Goal: Check status: Check status

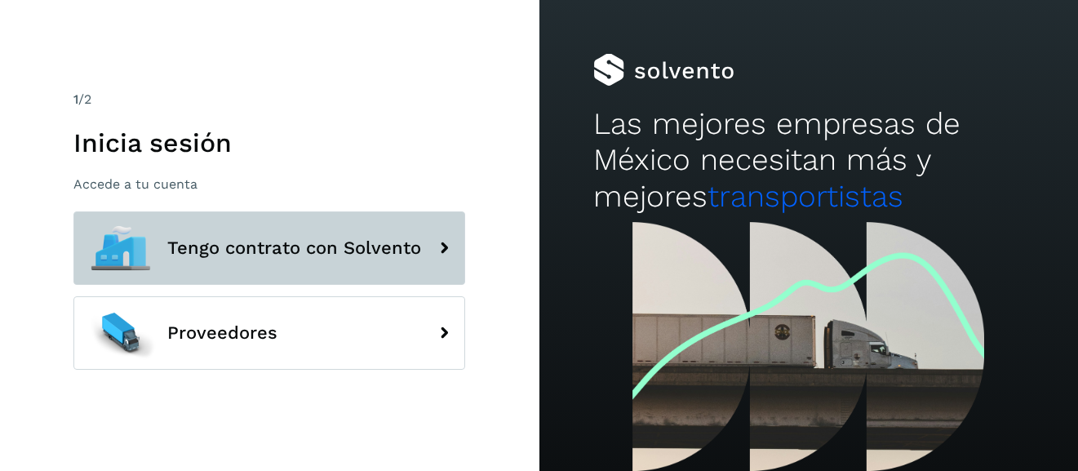
click at [329, 224] on button "Tengo contrato con Solvento" at bounding box center [269, 247] width 392 height 73
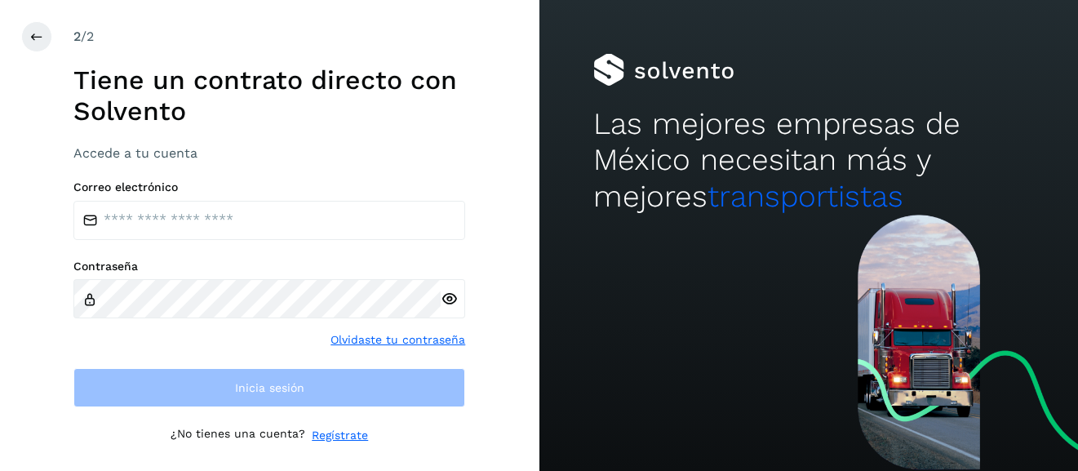
click at [329, 253] on div "Correo electrónico Contraseña Olvidaste tu contraseña Inicia sesión" at bounding box center [269, 294] width 392 height 228
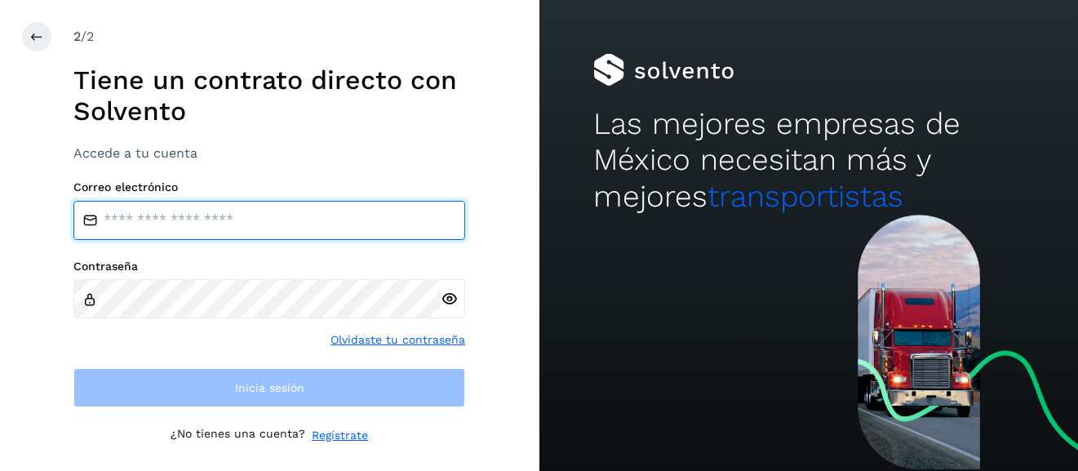
click at [276, 222] on input "email" at bounding box center [269, 220] width 392 height 39
type input "**********"
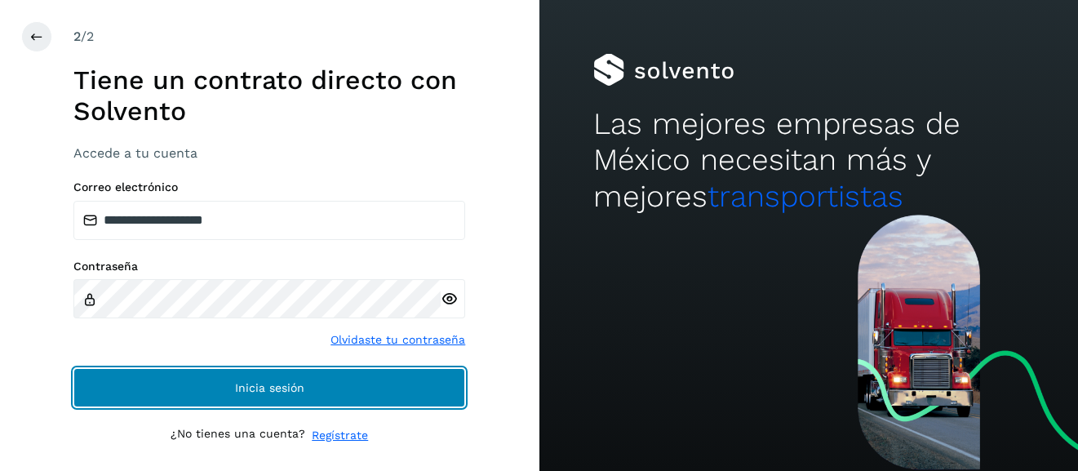
click at [325, 393] on button "Inicia sesión" at bounding box center [269, 387] width 392 height 39
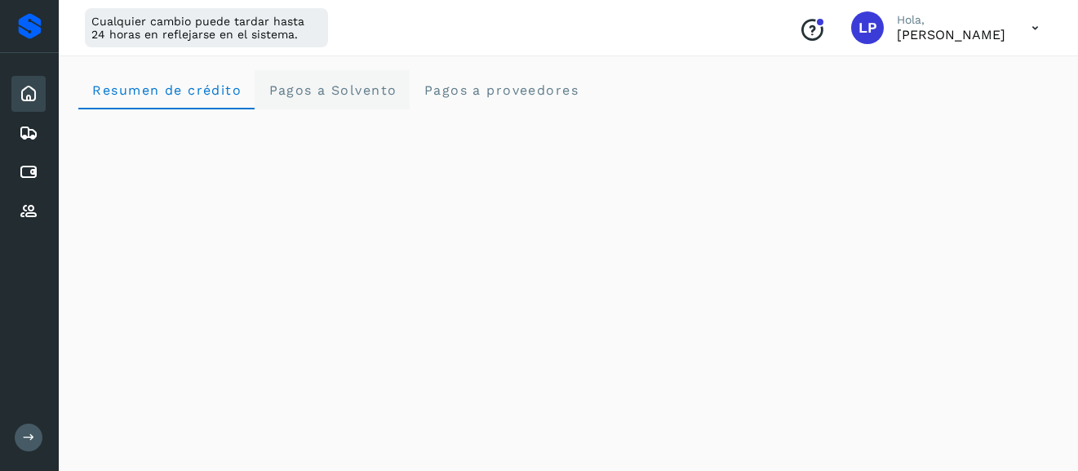
click at [383, 100] on Solvento "Pagos a Solvento" at bounding box center [331, 89] width 155 height 39
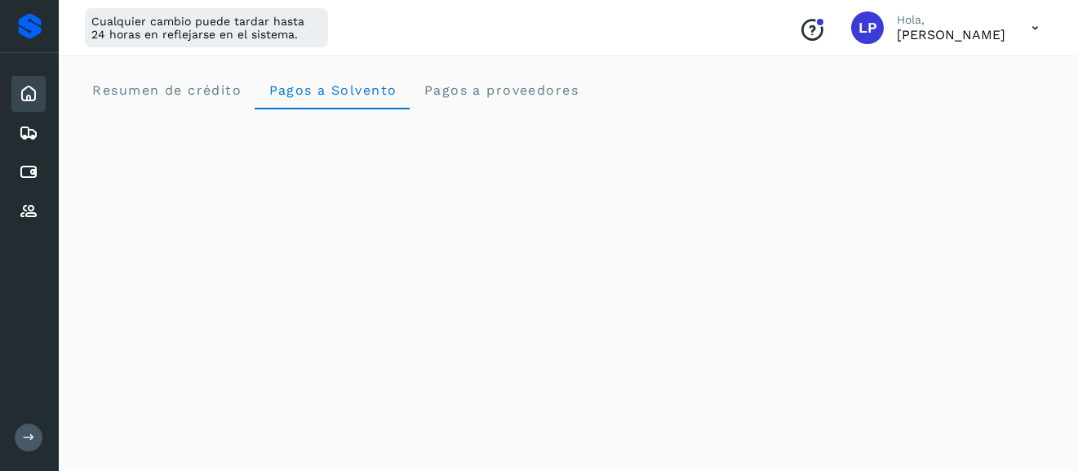
click at [29, 106] on div "Inicio" at bounding box center [28, 94] width 34 height 36
click at [30, 223] on div "Proveedores" at bounding box center [28, 211] width 34 height 36
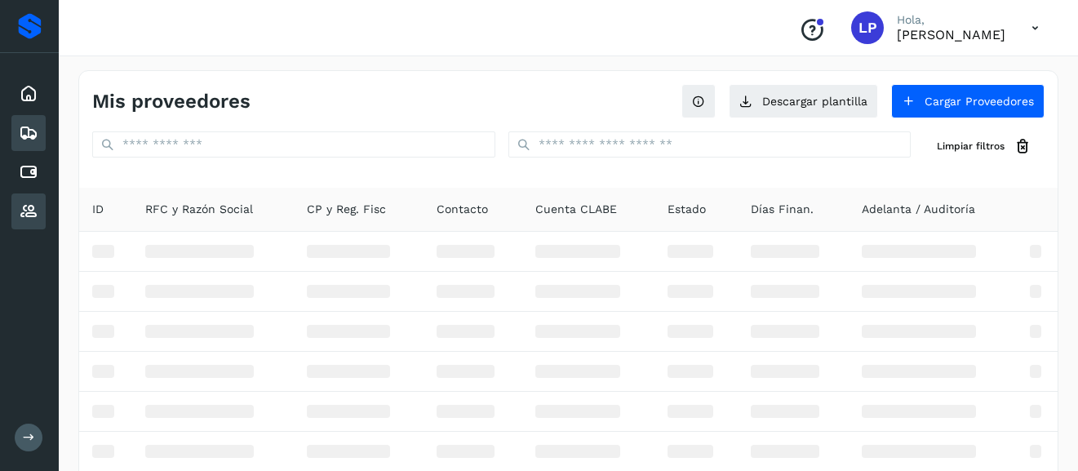
click at [29, 129] on icon at bounding box center [29, 133] width 20 height 20
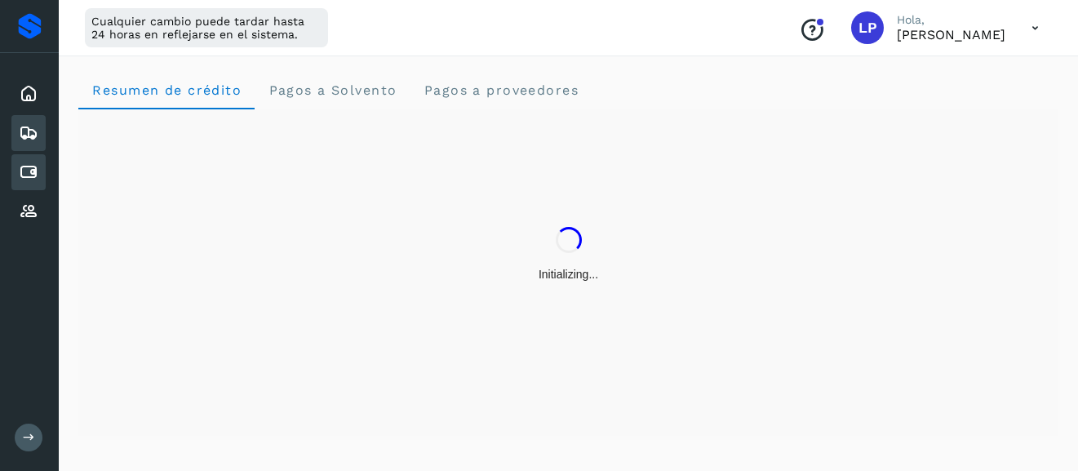
click at [40, 175] on div "Cuentas por pagar" at bounding box center [28, 172] width 34 height 36
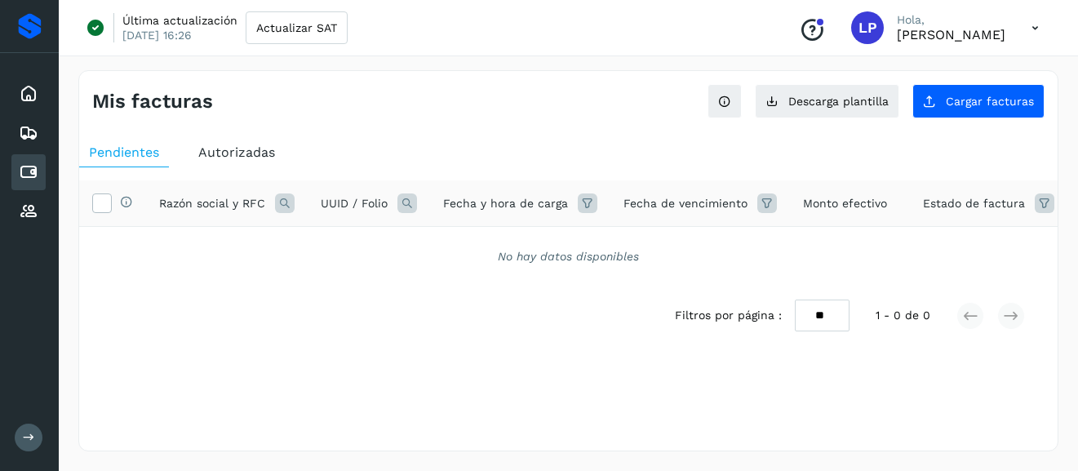
click at [60, 54] on div "Última actualización [DATE] 16:26 Actualizar SAT Conoce nuestros beneficios LP …" at bounding box center [568, 28] width 1019 height 56
click at [24, 433] on icon at bounding box center [29, 437] width 12 height 12
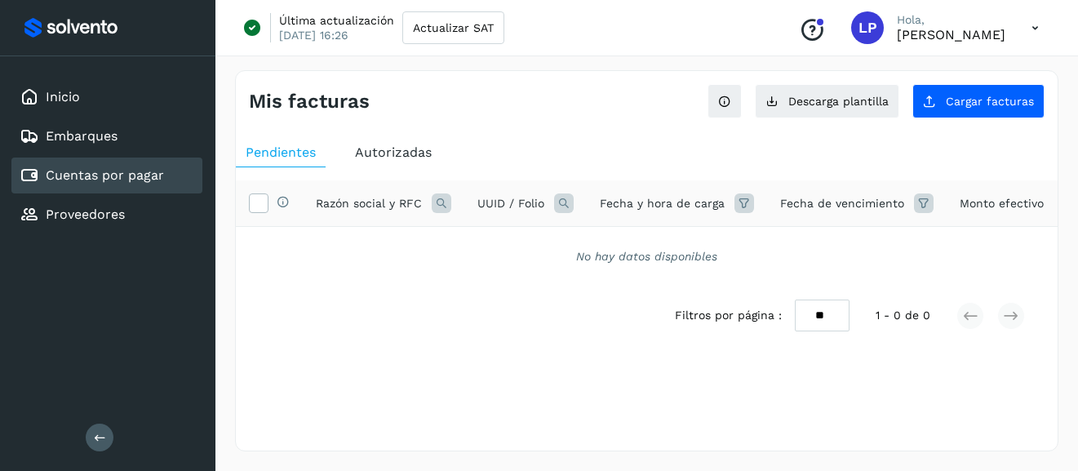
click at [150, 179] on link "Cuentas por pagar" at bounding box center [105, 174] width 118 height 15
click at [461, 25] on span "Actualizar SAT" at bounding box center [453, 27] width 81 height 11
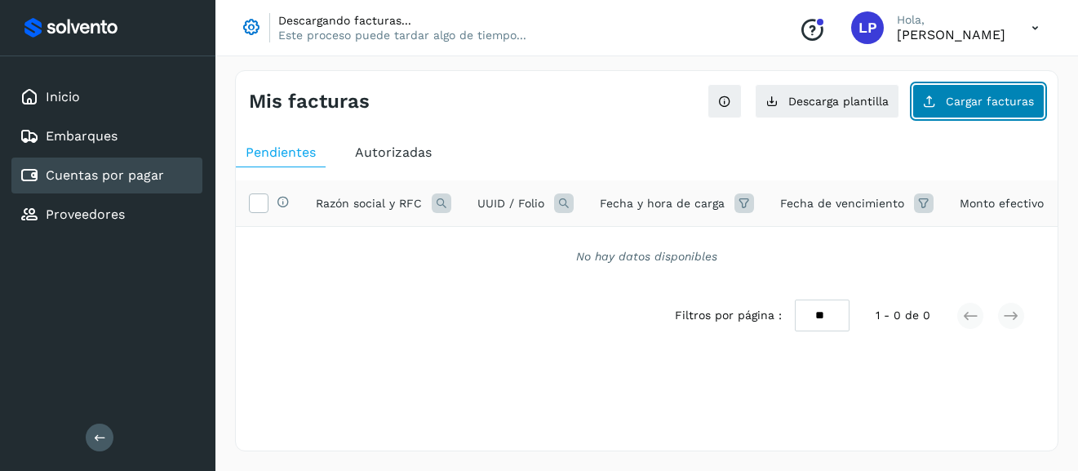
click at [1007, 102] on span "Cargar facturas" at bounding box center [989, 100] width 88 height 11
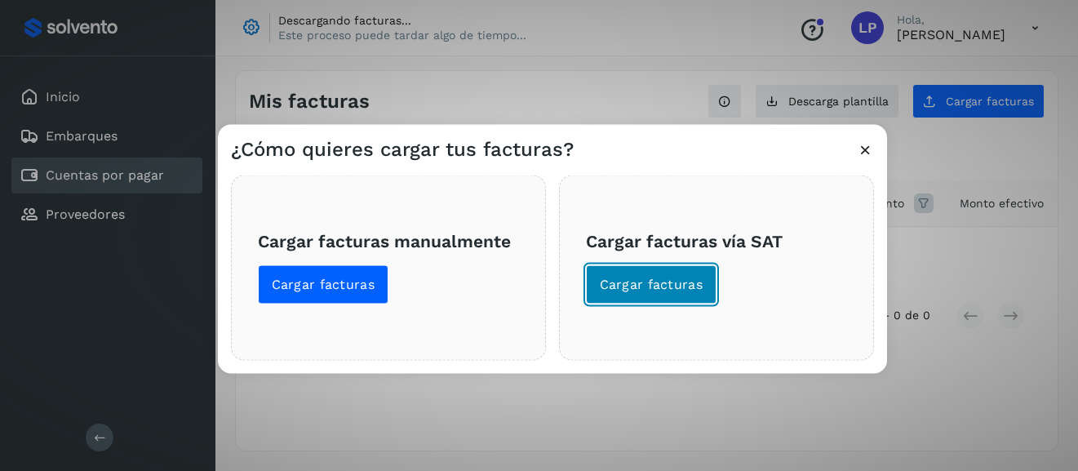
click at [666, 294] on button "Cargar facturas" at bounding box center [651, 283] width 131 height 39
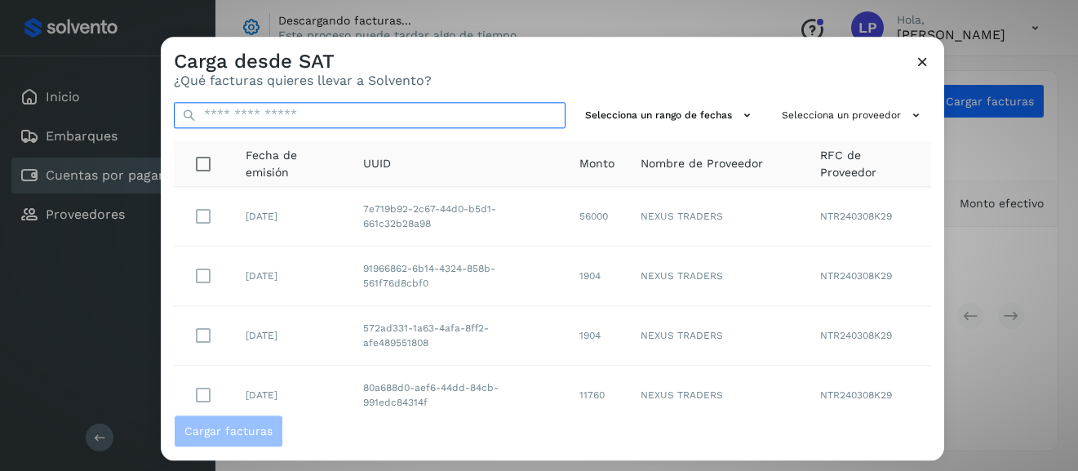
click at [334, 122] on input "text" at bounding box center [370, 115] width 392 height 26
type input "****"
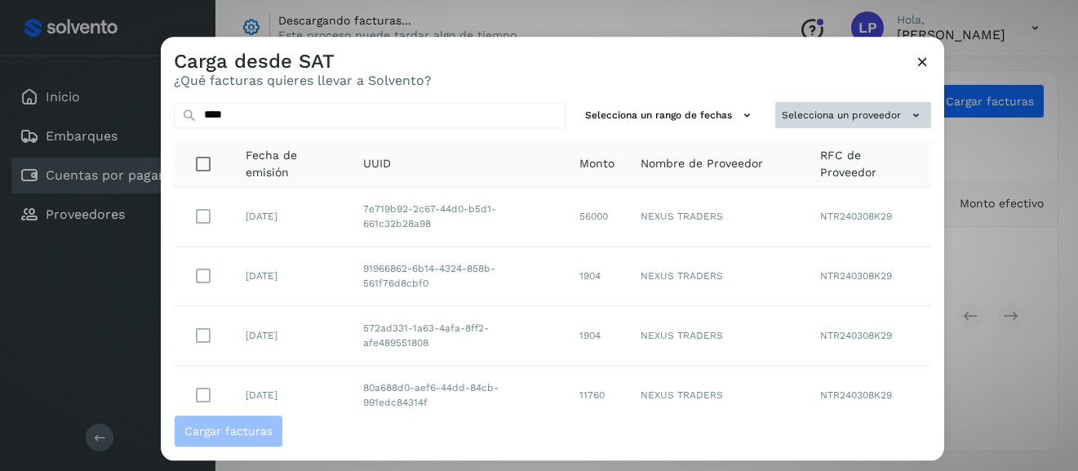
click at [834, 122] on button "Selecciona un proveedor" at bounding box center [853, 115] width 156 height 27
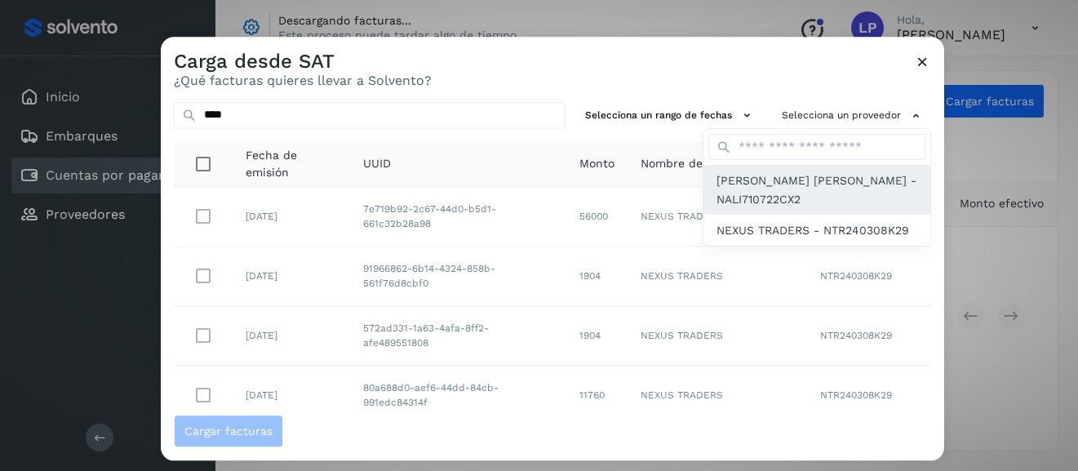
click at [795, 185] on span "[PERSON_NAME] [PERSON_NAME] - NALI710722CX2" at bounding box center [816, 190] width 201 height 37
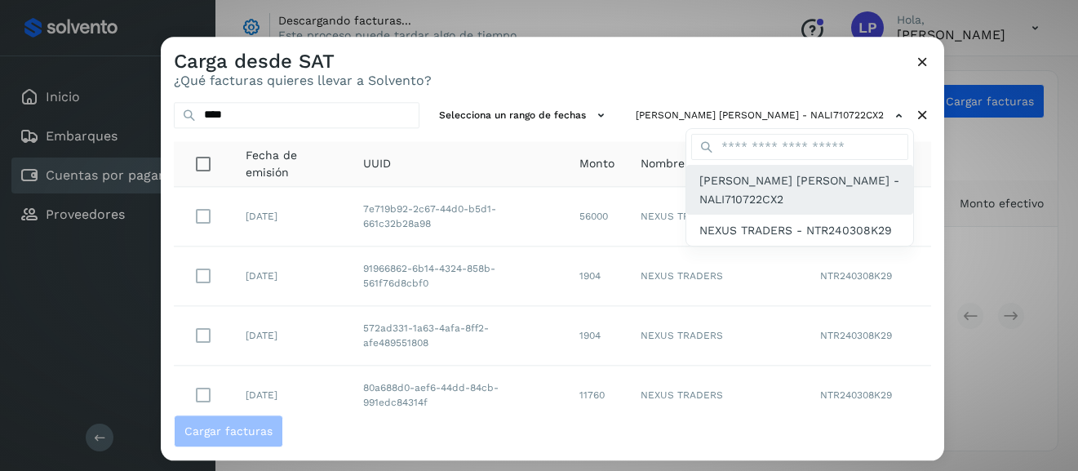
click at [720, 174] on span "[PERSON_NAME] [PERSON_NAME] - NALI710722CX2" at bounding box center [799, 190] width 201 height 37
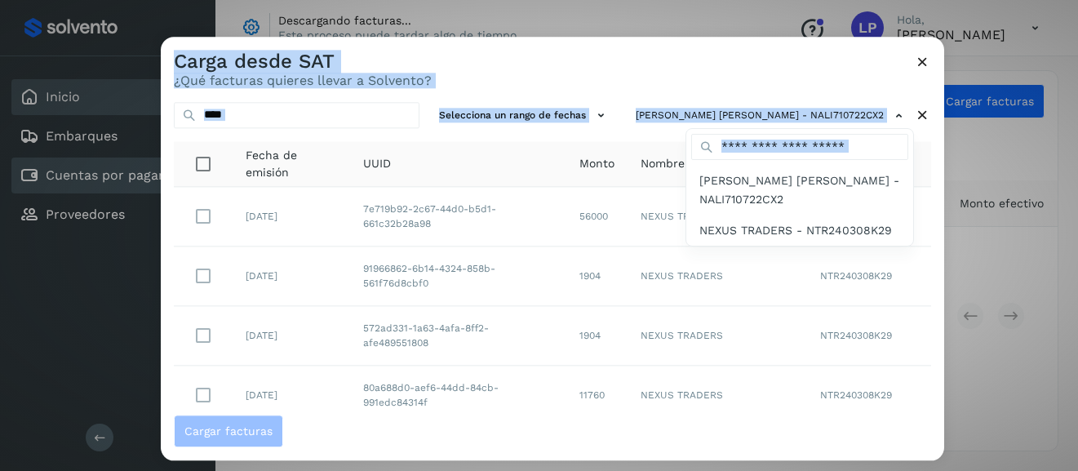
drag, startPoint x: 402, startPoint y: 113, endPoint x: 59, endPoint y: 106, distance: 343.5
click at [58, 106] on div "Carga desde SAT ¿Qué facturas quieres llevar a Solvento? **** Selecciona un ran…" at bounding box center [539, 235] width 1078 height 471
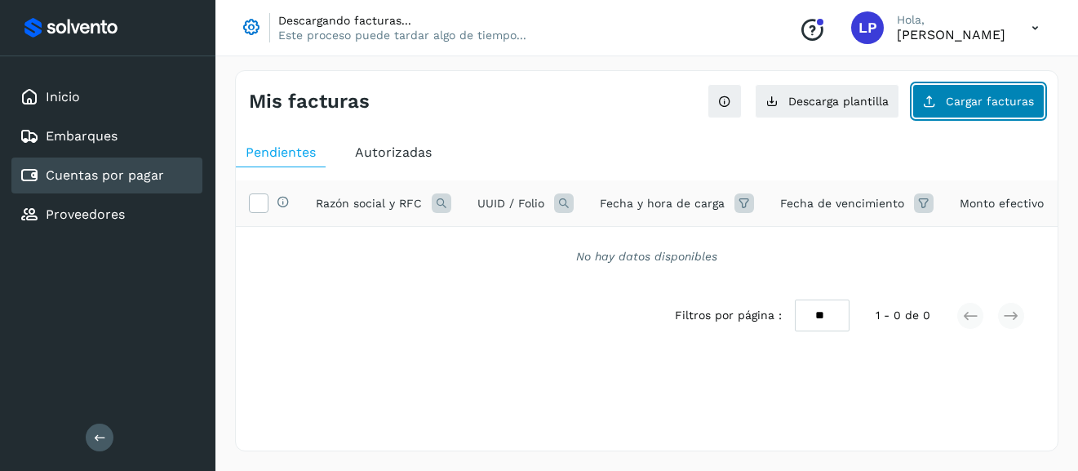
click at [994, 103] on span "Cargar facturas" at bounding box center [989, 100] width 88 height 11
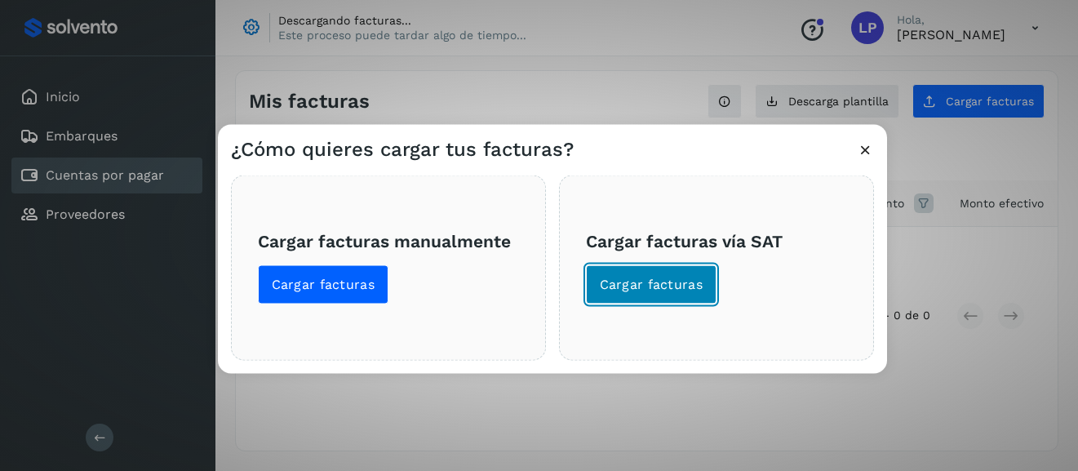
click at [660, 272] on button "Cargar facturas" at bounding box center [651, 283] width 131 height 39
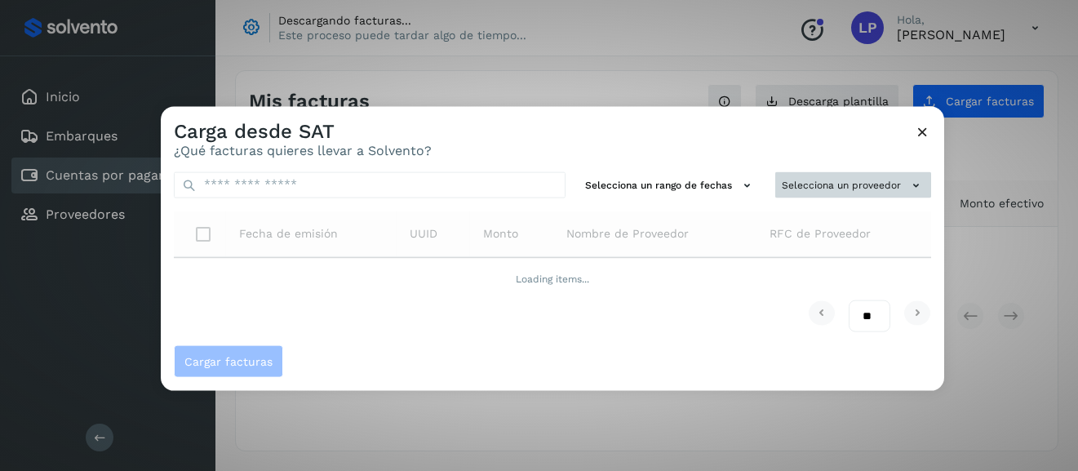
click at [916, 186] on div "Selecciona un rango de fechas Selecciona un proveedor Fecha de emisión UUID Mon…" at bounding box center [552, 251] width 783 height 187
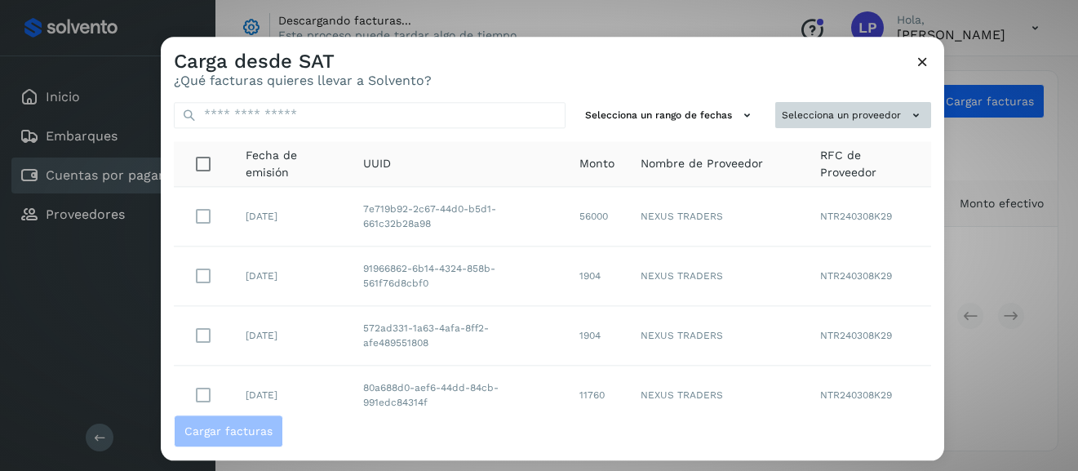
click at [865, 117] on button "Selecciona un proveedor" at bounding box center [853, 115] width 156 height 27
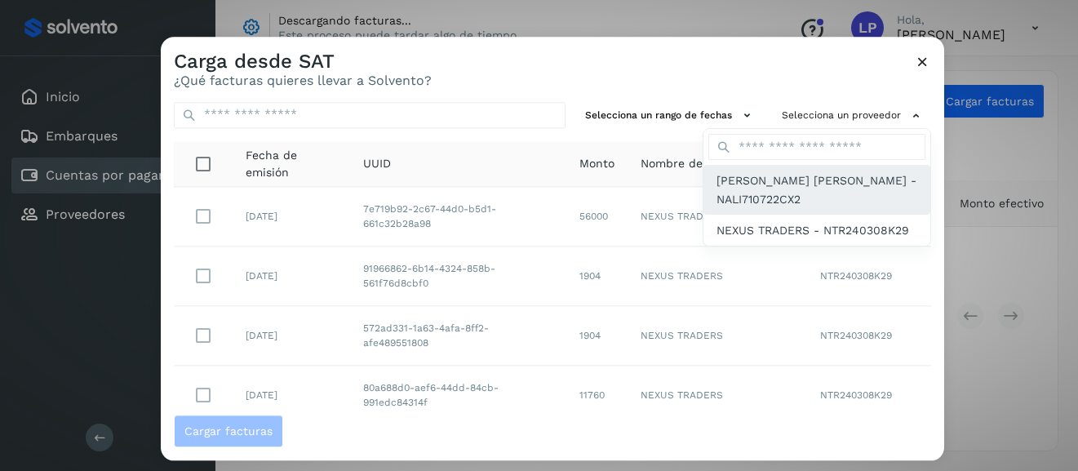
click at [805, 191] on span "[PERSON_NAME] [PERSON_NAME] - NALI710722CX2" at bounding box center [816, 190] width 201 height 37
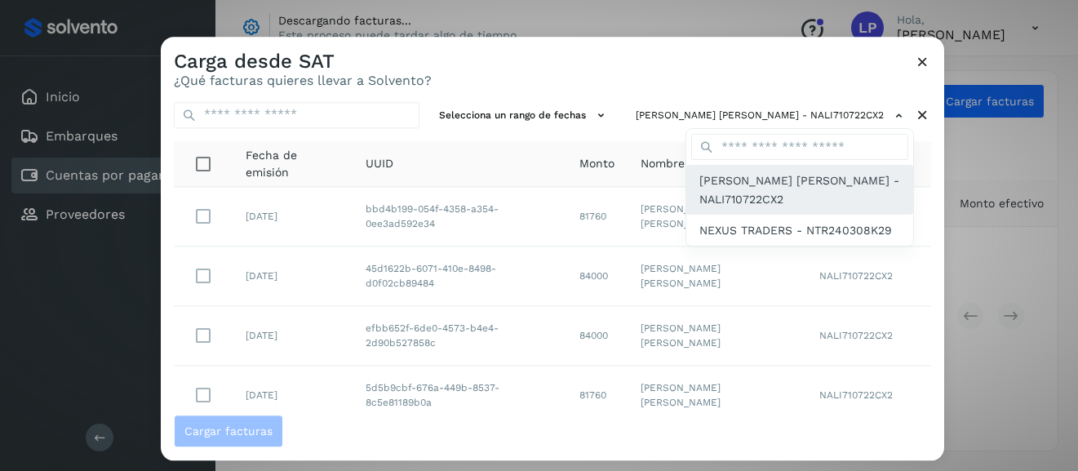
click at [819, 182] on span "[PERSON_NAME] [PERSON_NAME] - NALI710722CX2" at bounding box center [799, 190] width 201 height 37
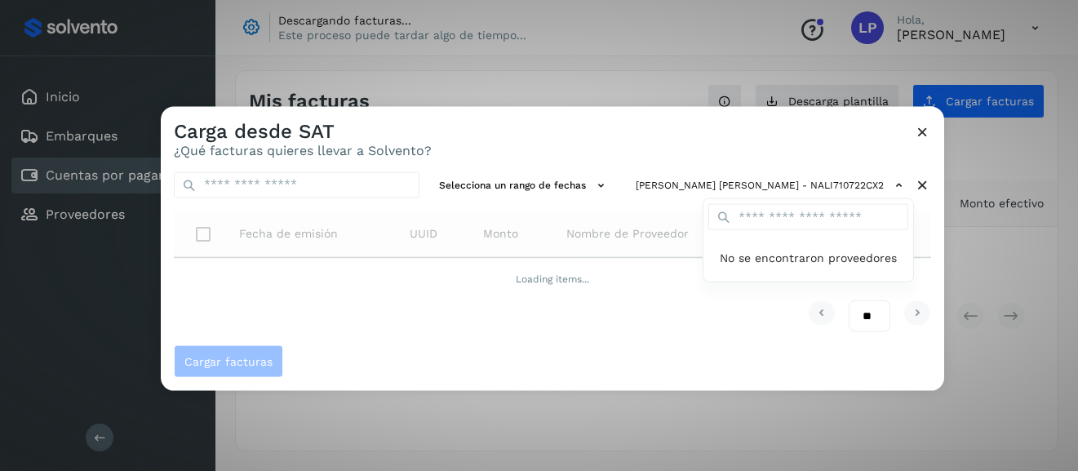
click at [792, 362] on div at bounding box center [700, 341] width 1078 height 471
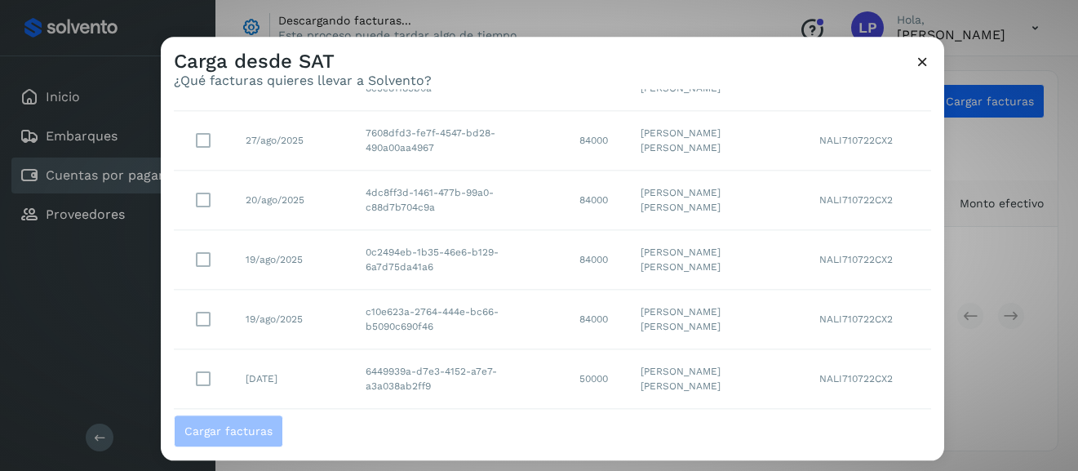
scroll to position [299, 0]
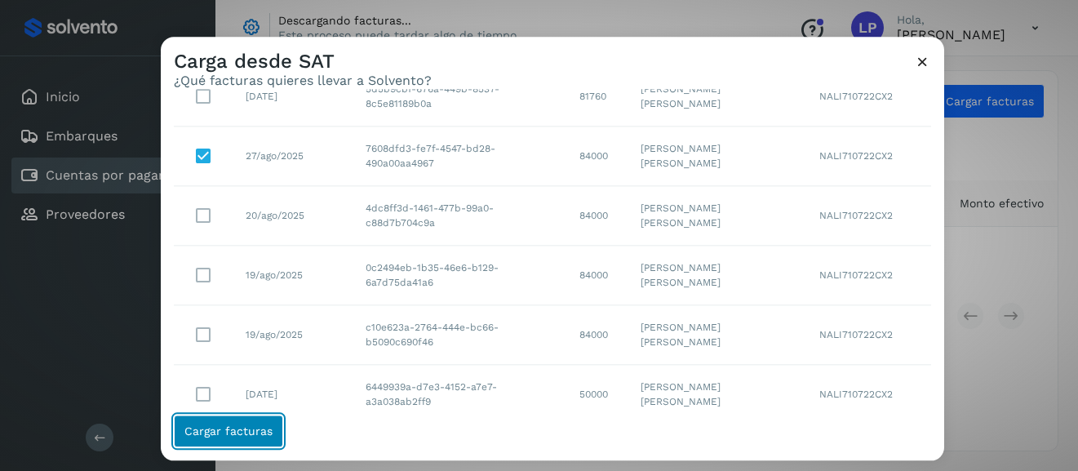
click at [254, 430] on span "Cargar facturas" at bounding box center [228, 430] width 88 height 11
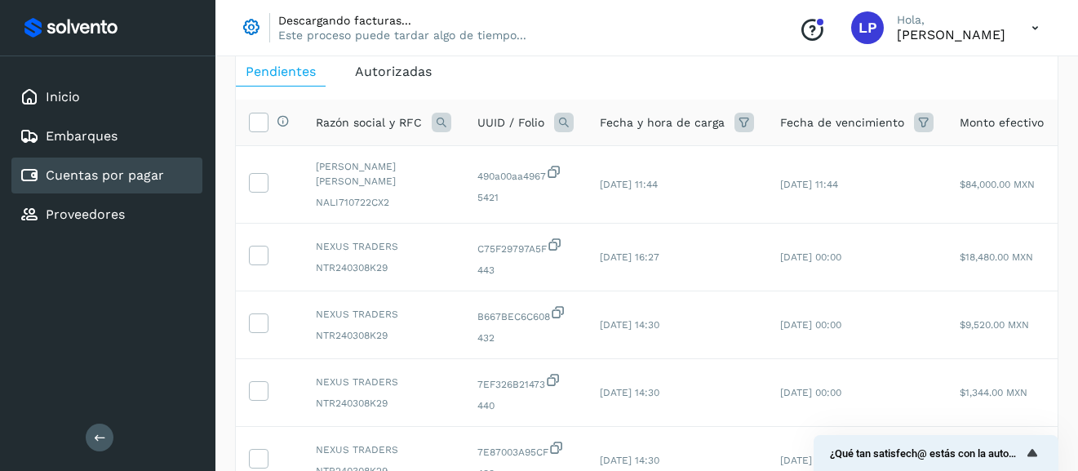
scroll to position [0, 0]
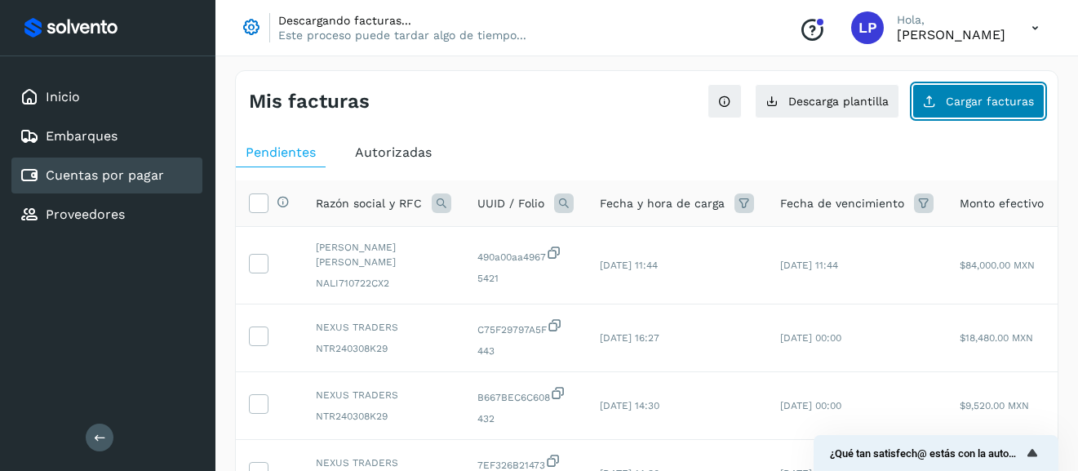
click at [968, 112] on button "Cargar facturas" at bounding box center [978, 101] width 132 height 34
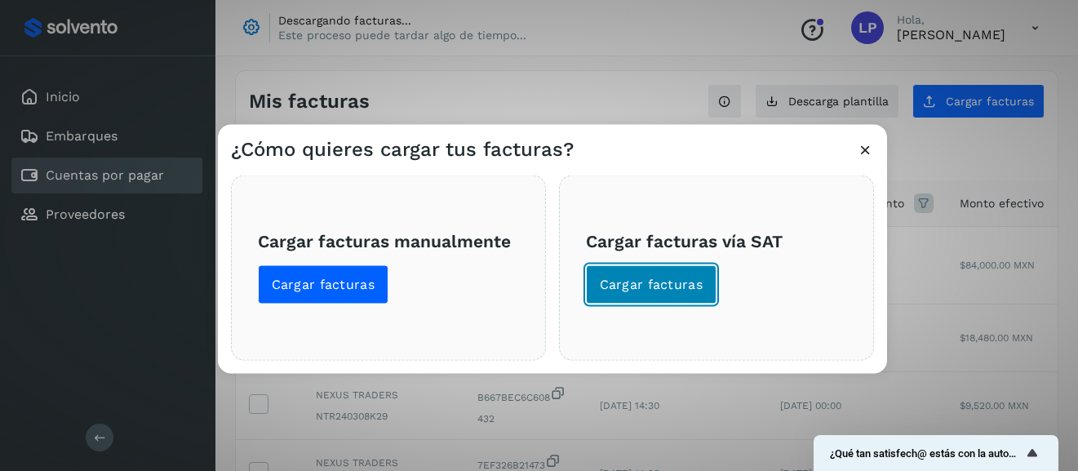
click at [664, 282] on span "Cargar facturas" at bounding box center [652, 284] width 104 height 18
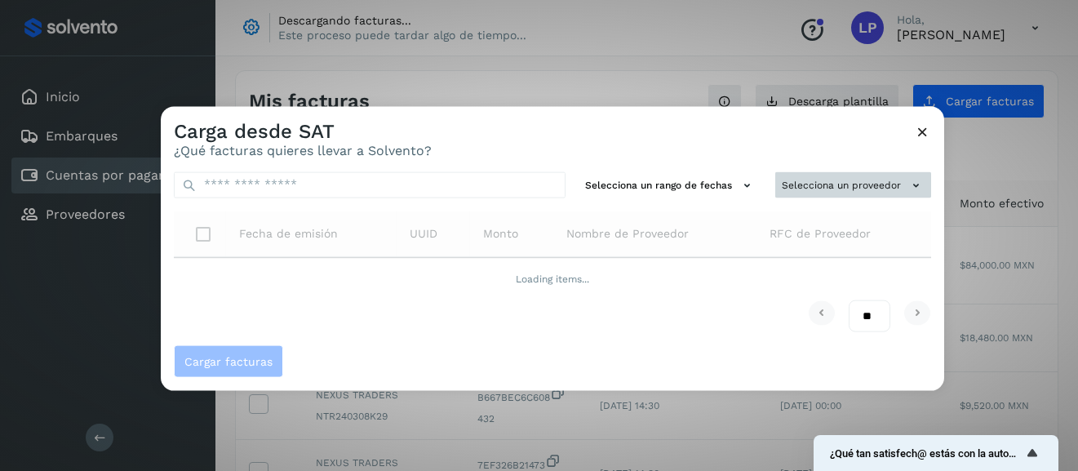
click at [915, 188] on icon at bounding box center [915, 184] width 17 height 17
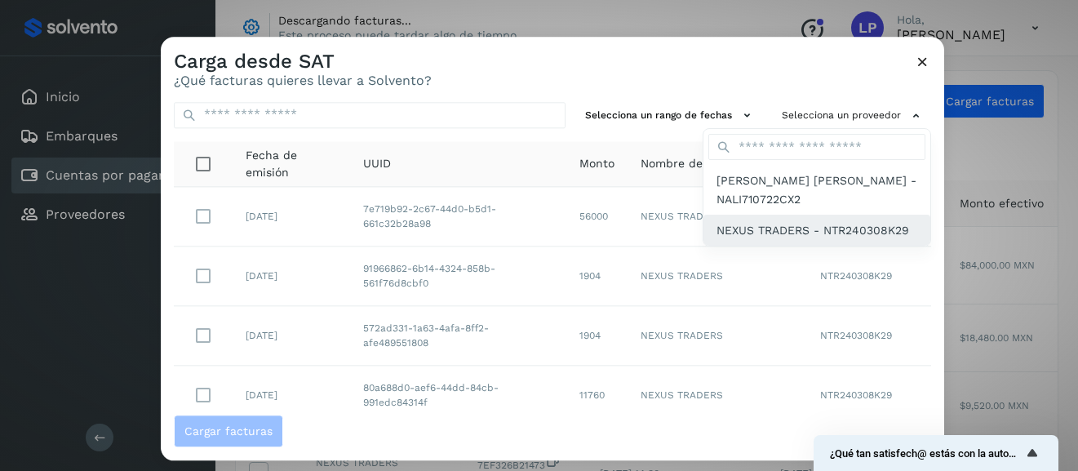
click at [807, 233] on span "NEXUS TRADERS - NTR240308K29" at bounding box center [812, 230] width 193 height 18
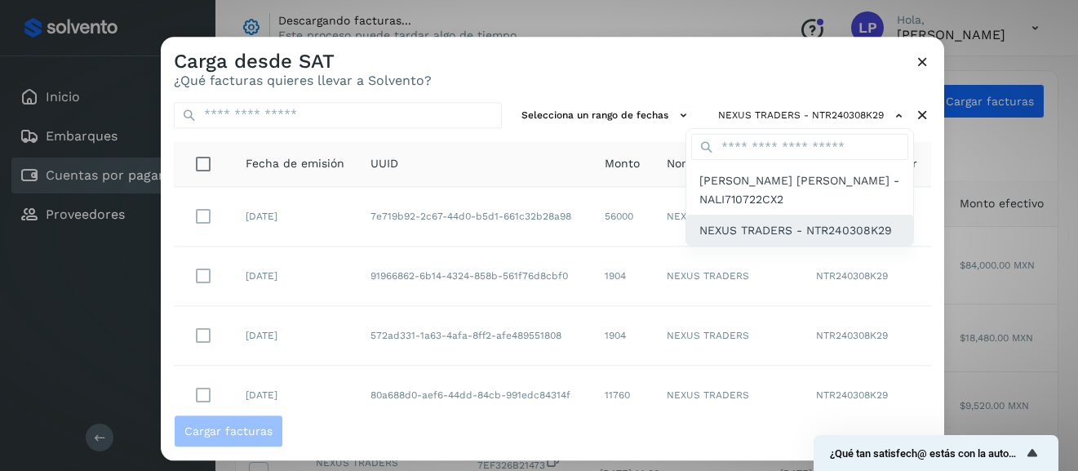
click at [738, 234] on span "NEXUS TRADERS - NTR240308K29" at bounding box center [795, 230] width 193 height 18
click at [643, 96] on div at bounding box center [700, 272] width 1078 height 471
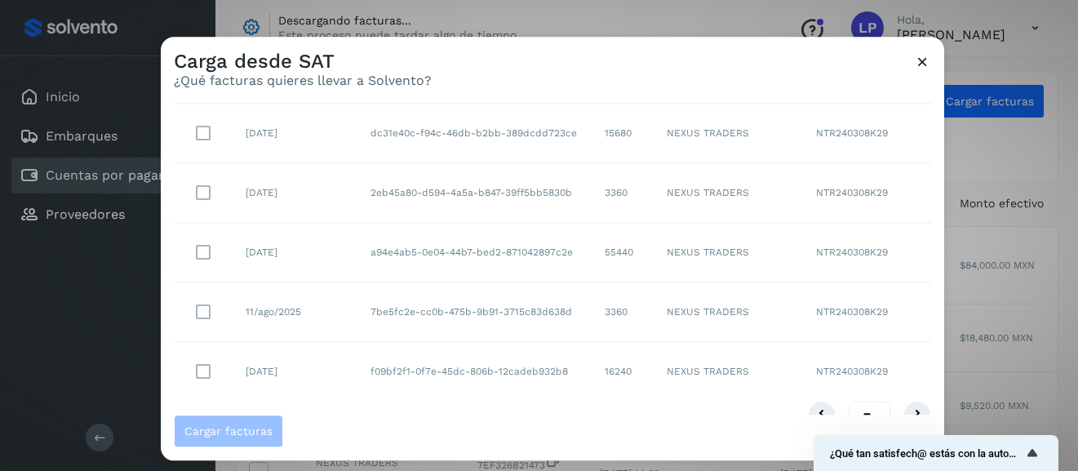
scroll to position [379, 0]
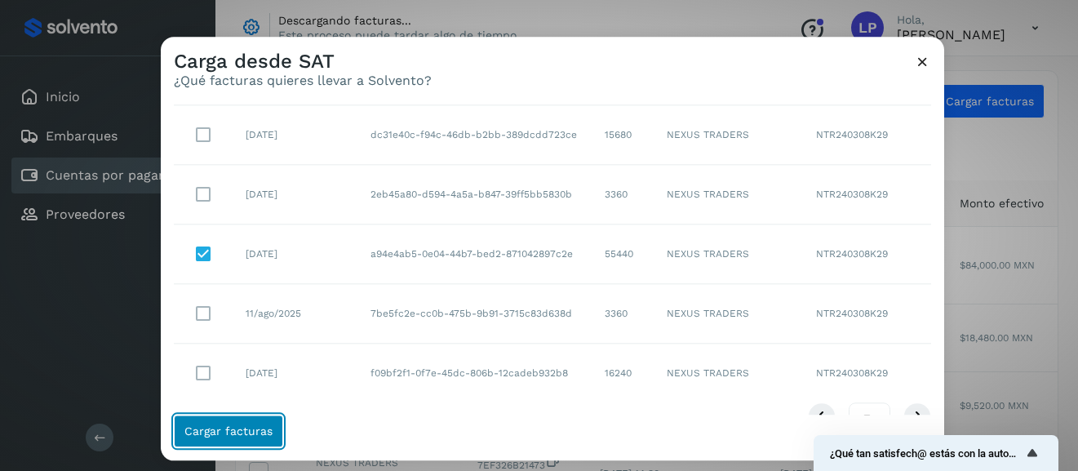
click at [256, 425] on span "Cargar facturas" at bounding box center [228, 430] width 88 height 11
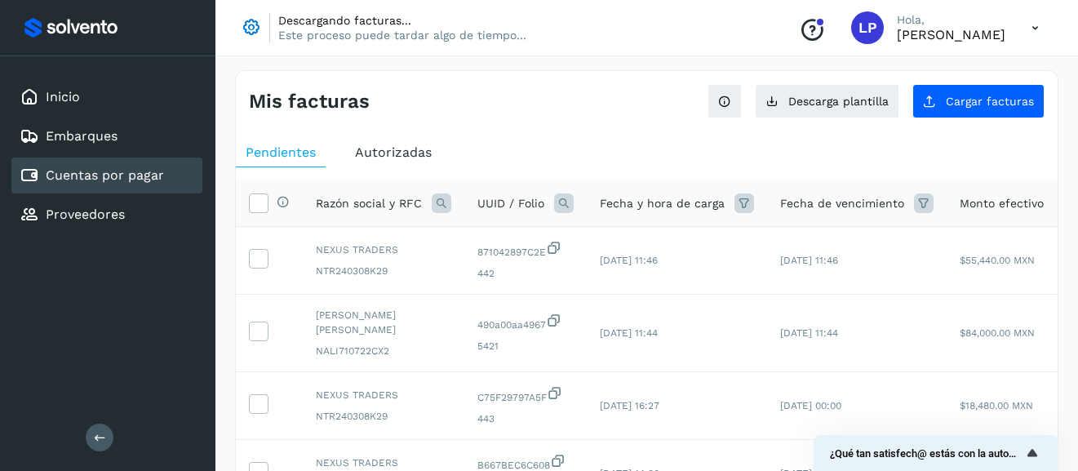
click at [397, 157] on span "Autorizadas" at bounding box center [393, 151] width 77 height 15
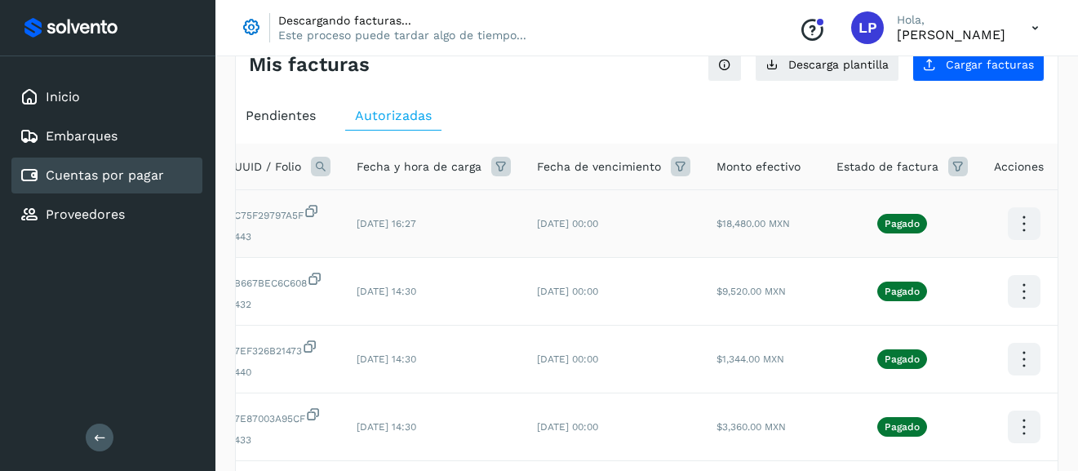
scroll to position [47, 0]
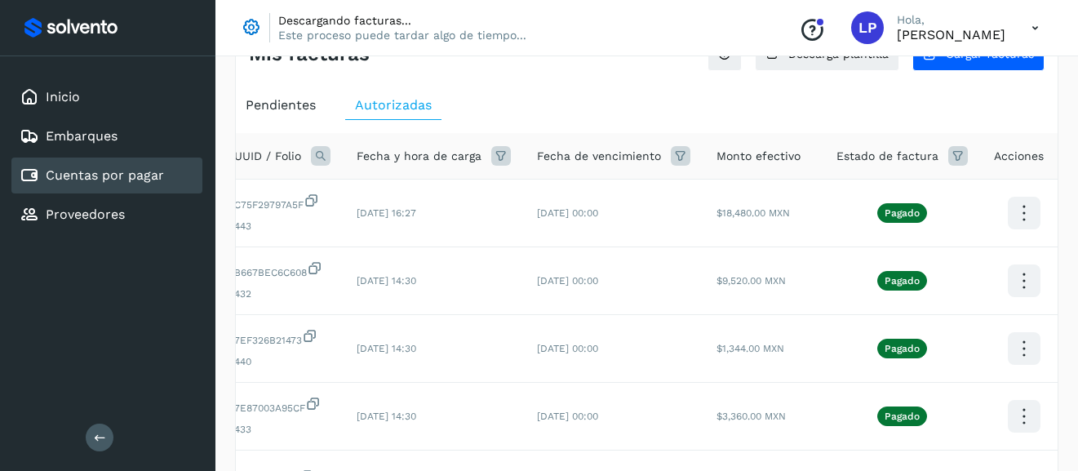
click at [948, 156] on icon at bounding box center [958, 156] width 20 height 20
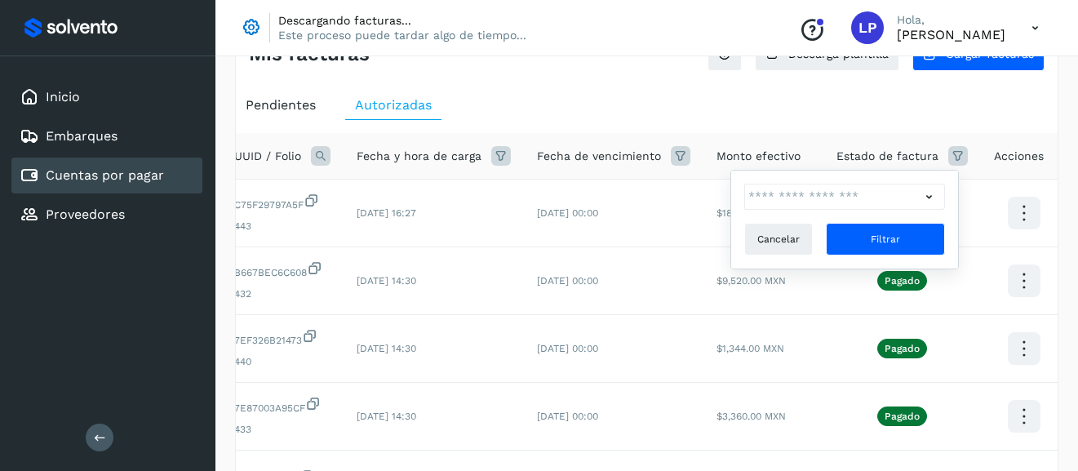
click at [930, 197] on icon at bounding box center [928, 196] width 17 height 17
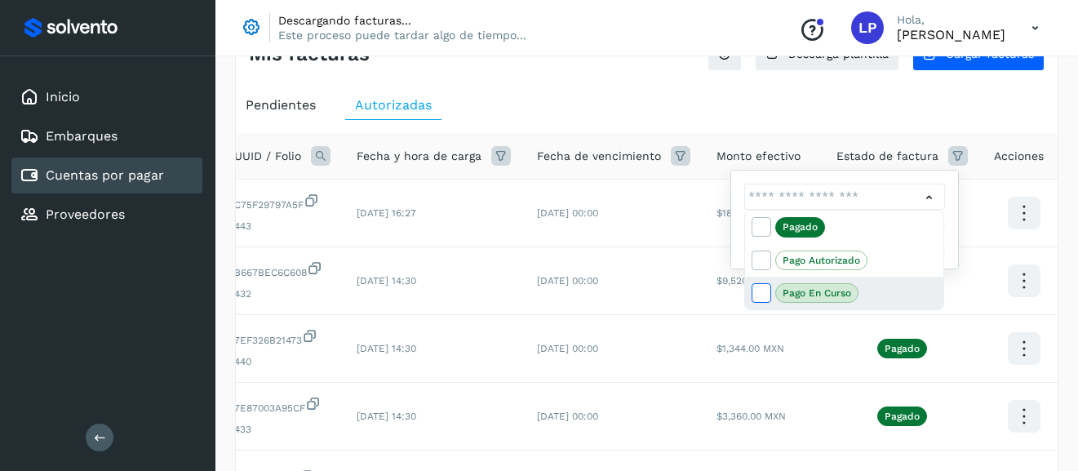
click at [763, 295] on icon at bounding box center [760, 292] width 16 height 16
type input "**********"
click at [839, 290] on p "Pago en curso" at bounding box center [816, 292] width 69 height 11
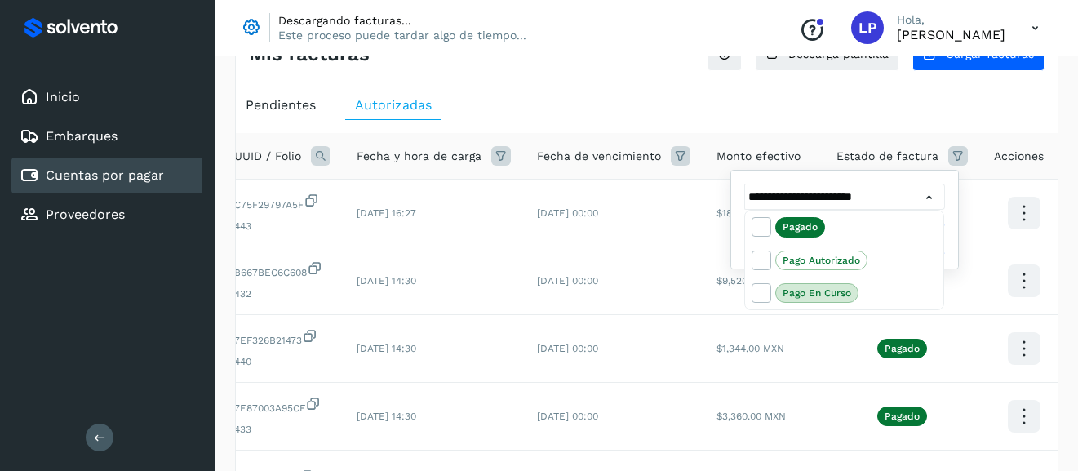
click at [897, 83] on div at bounding box center [539, 235] width 1078 height 471
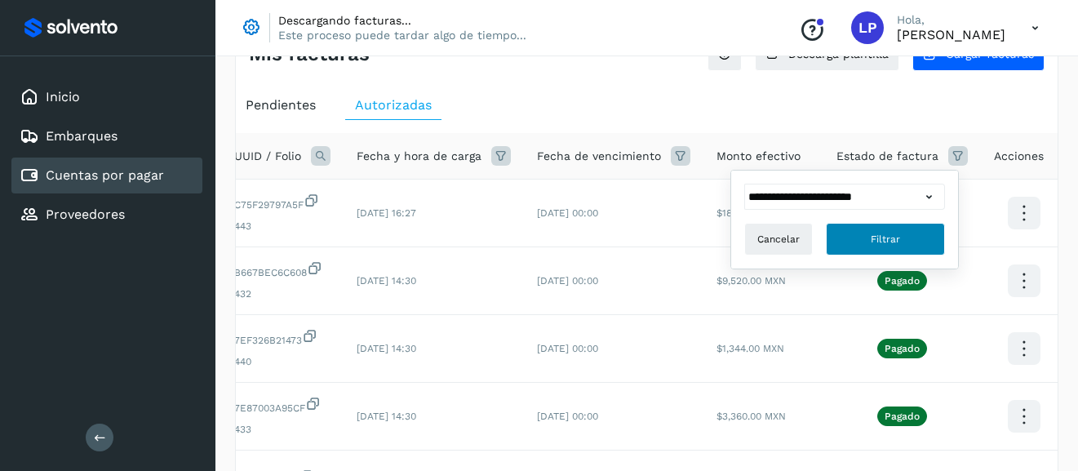
click at [890, 247] on button "Filtrar" at bounding box center [884, 239] width 119 height 33
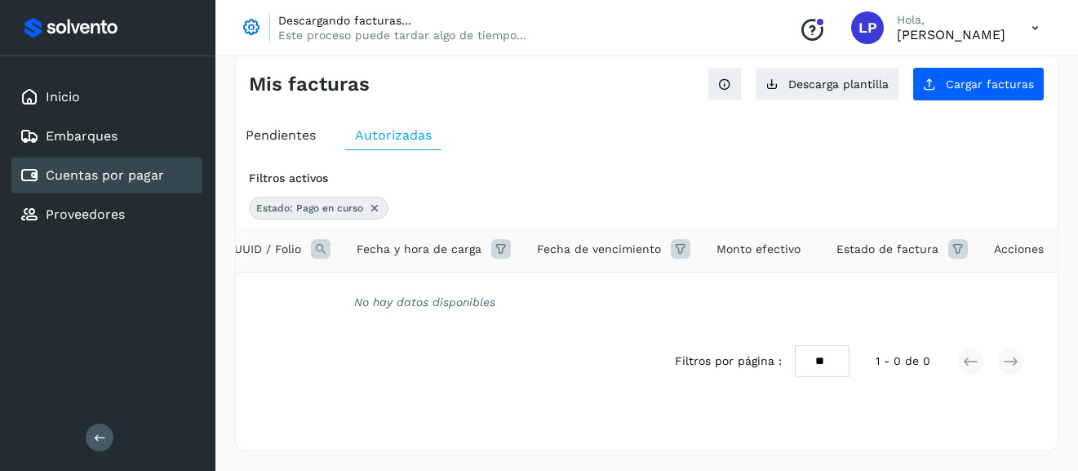
scroll to position [8, 0]
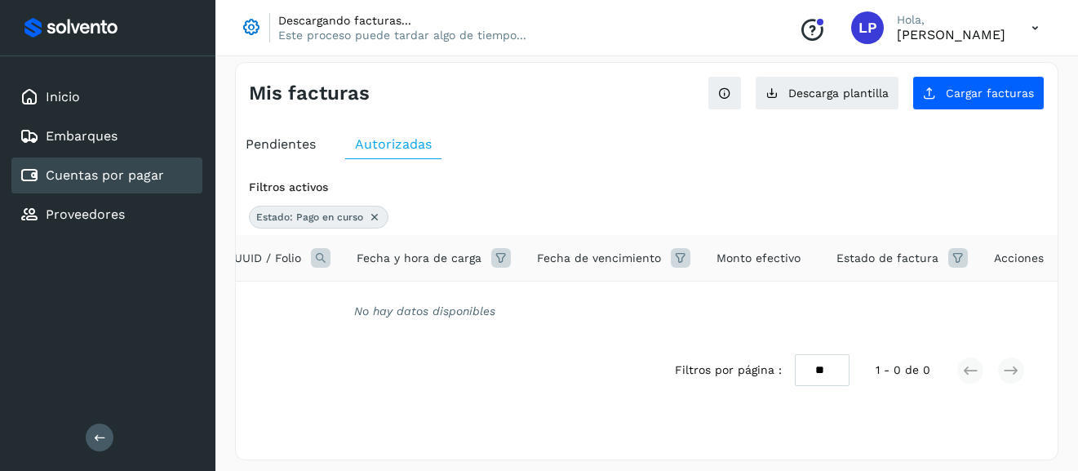
click at [948, 259] on icon at bounding box center [958, 258] width 20 height 20
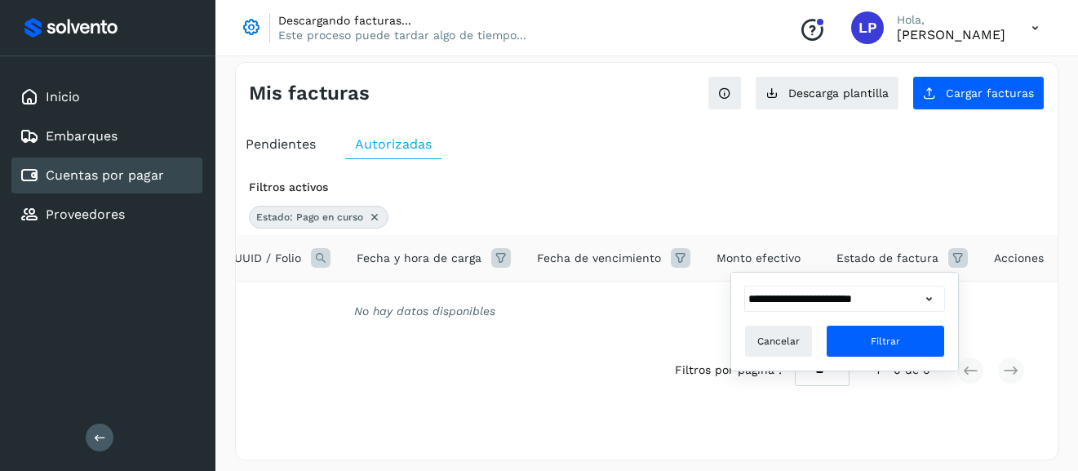
click at [923, 304] on icon at bounding box center [928, 298] width 17 height 17
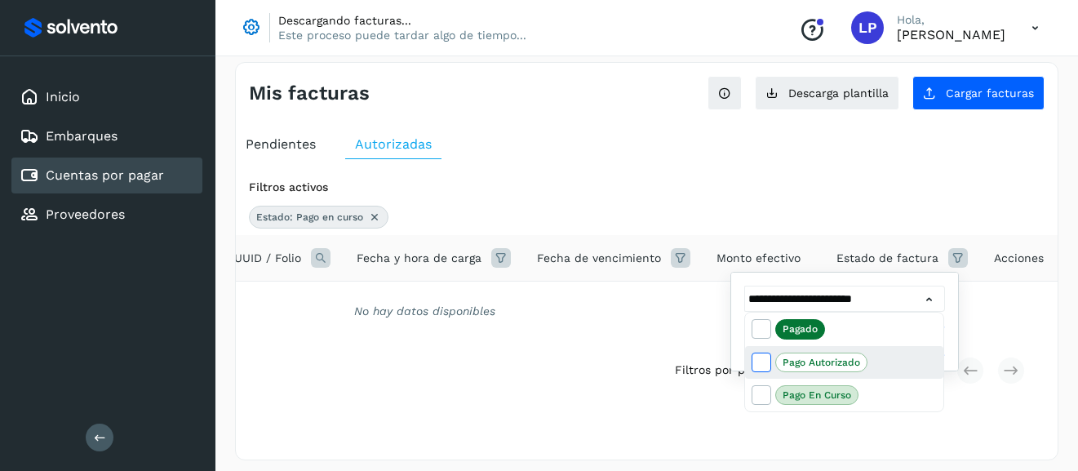
click at [769, 361] on span at bounding box center [762, 364] width 21 height 13
type input "**********"
click at [1027, 302] on div at bounding box center [539, 235] width 1078 height 471
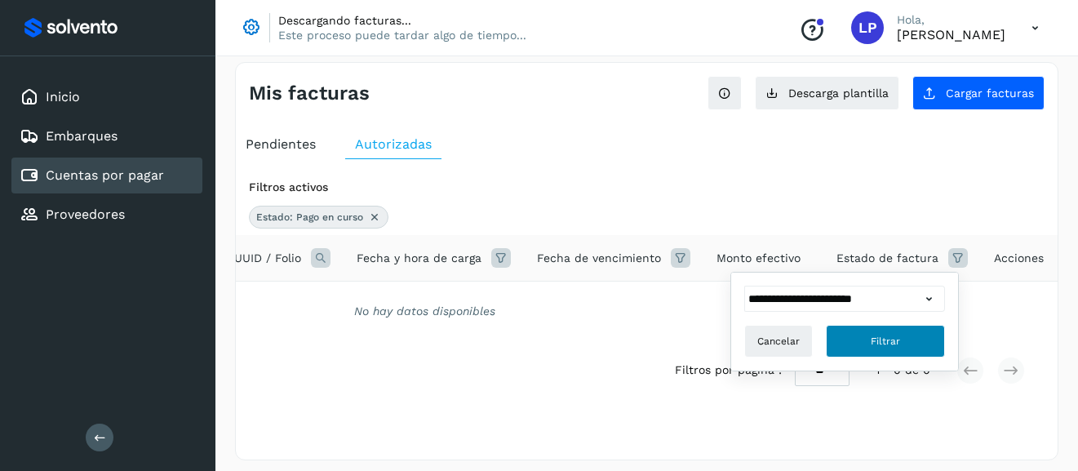
click at [910, 330] on button "Filtrar" at bounding box center [884, 341] width 119 height 33
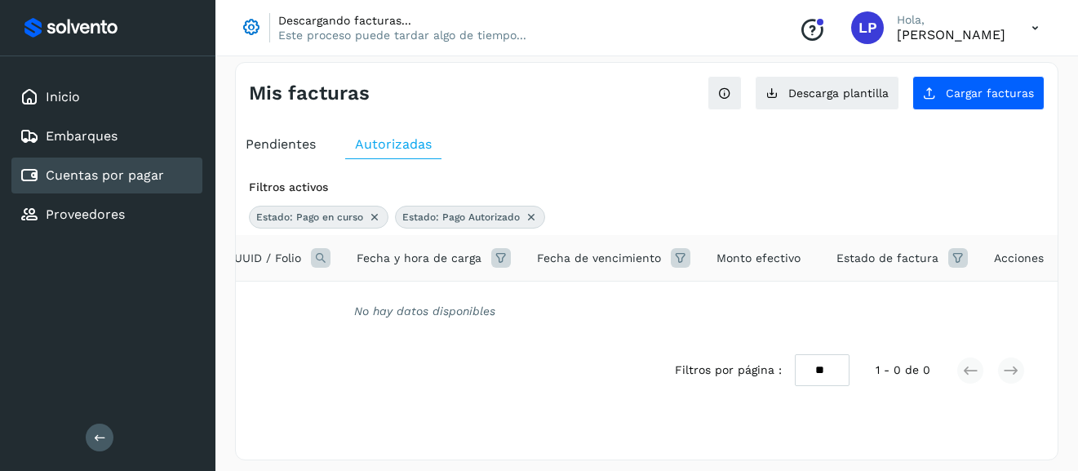
scroll to position [17, 0]
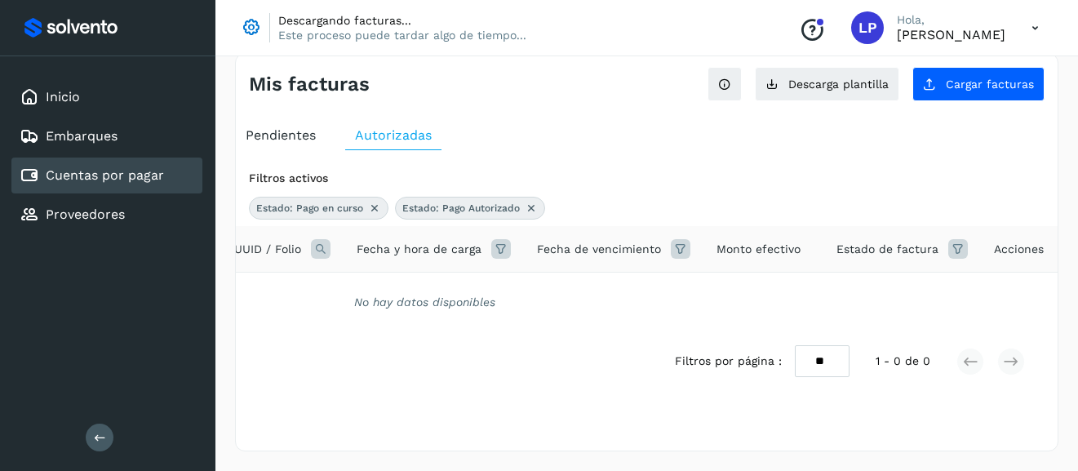
click at [954, 249] on icon at bounding box center [958, 249] width 20 height 20
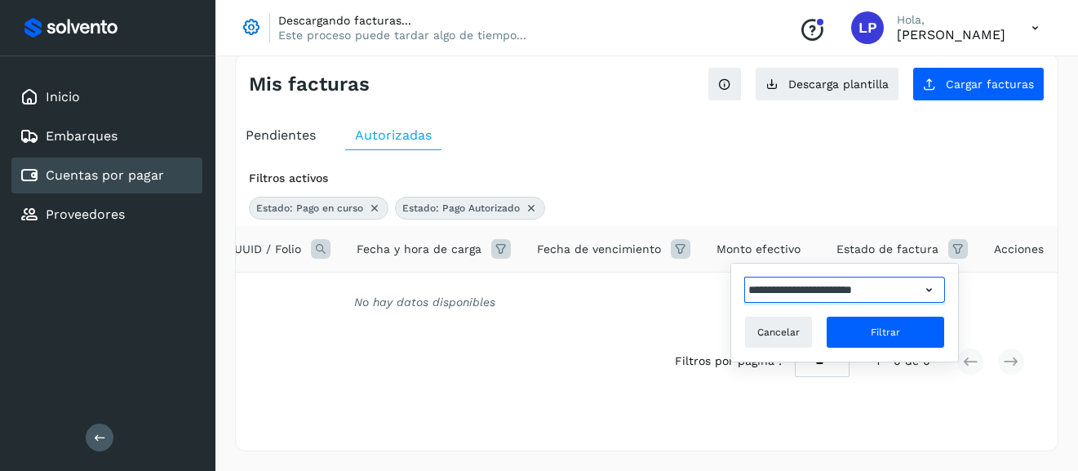
click at [884, 294] on input "**********" at bounding box center [832, 290] width 176 height 26
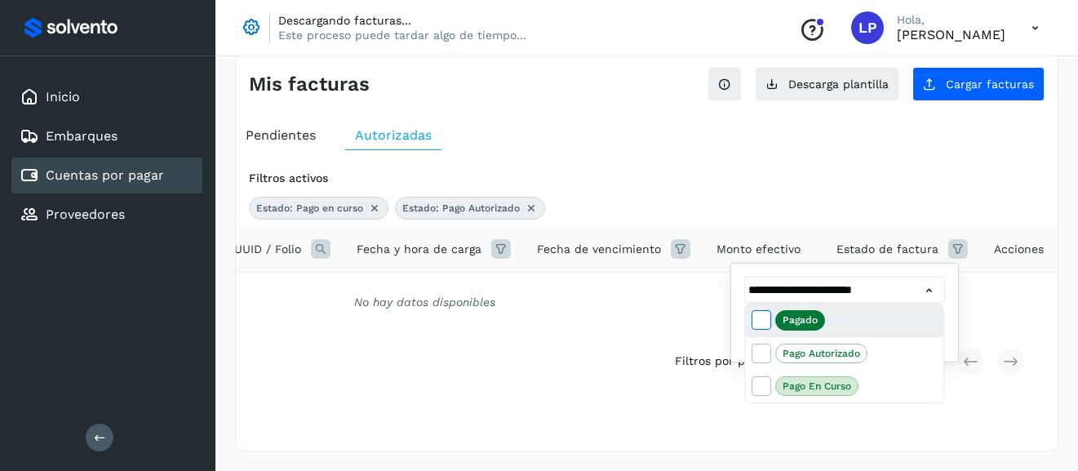
click at [764, 319] on icon at bounding box center [760, 319] width 16 height 16
type input "**********"
click at [1008, 298] on div at bounding box center [539, 235] width 1078 height 471
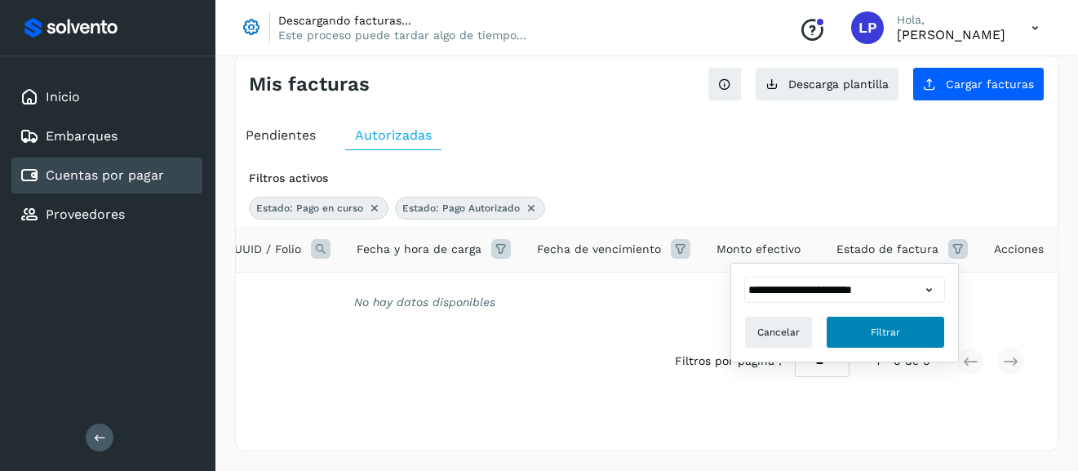
click at [906, 331] on button "Filtrar" at bounding box center [884, 332] width 119 height 33
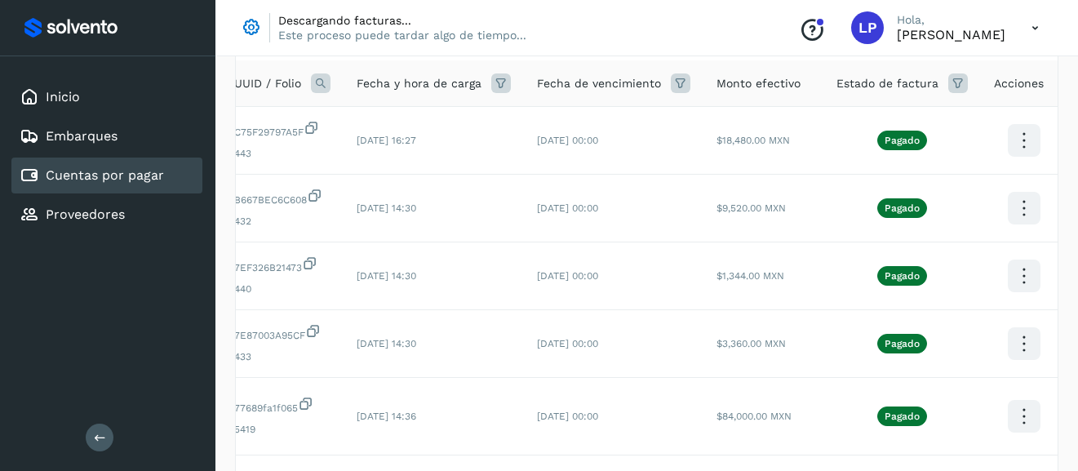
scroll to position [0, 0]
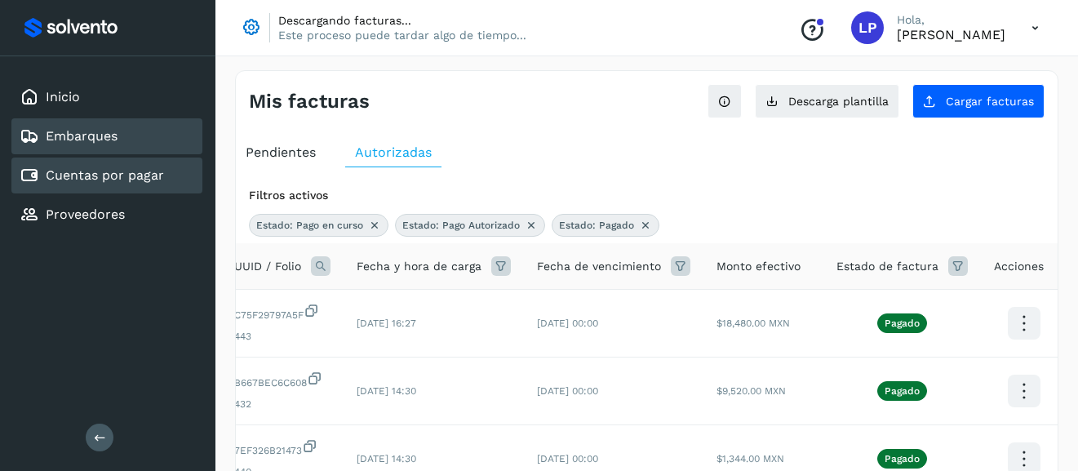
click at [115, 139] on link "Embarques" at bounding box center [82, 135] width 72 height 15
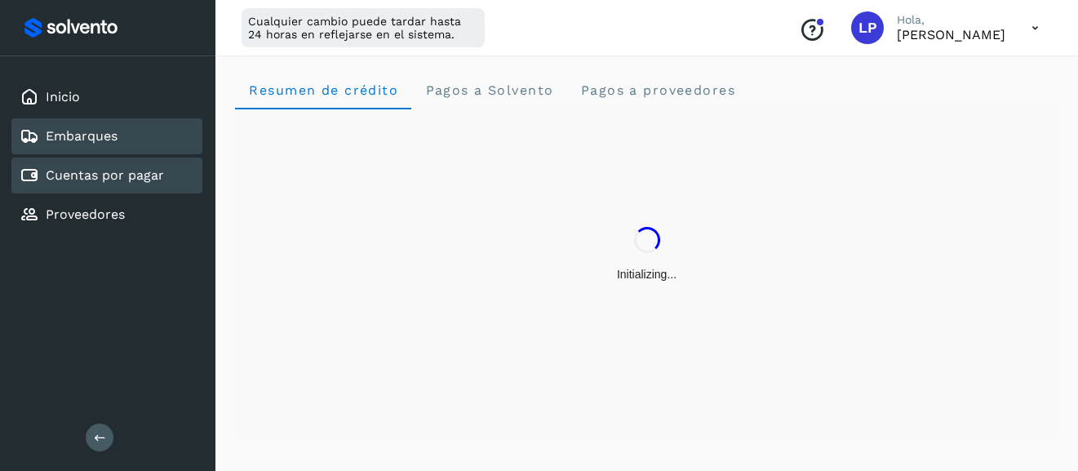
click at [116, 179] on link "Cuentas por pagar" at bounding box center [105, 174] width 118 height 15
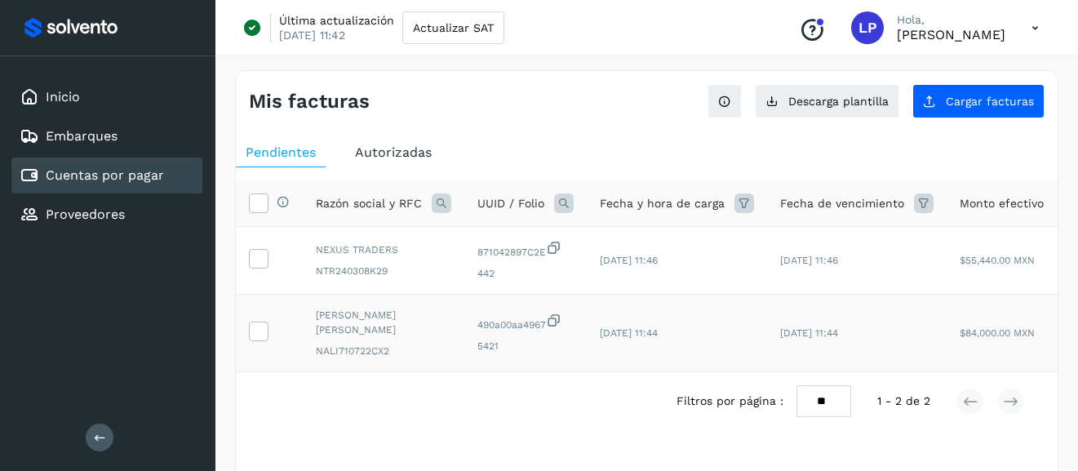
scroll to position [0, 243]
